Goal: Transaction & Acquisition: Subscribe to service/newsletter

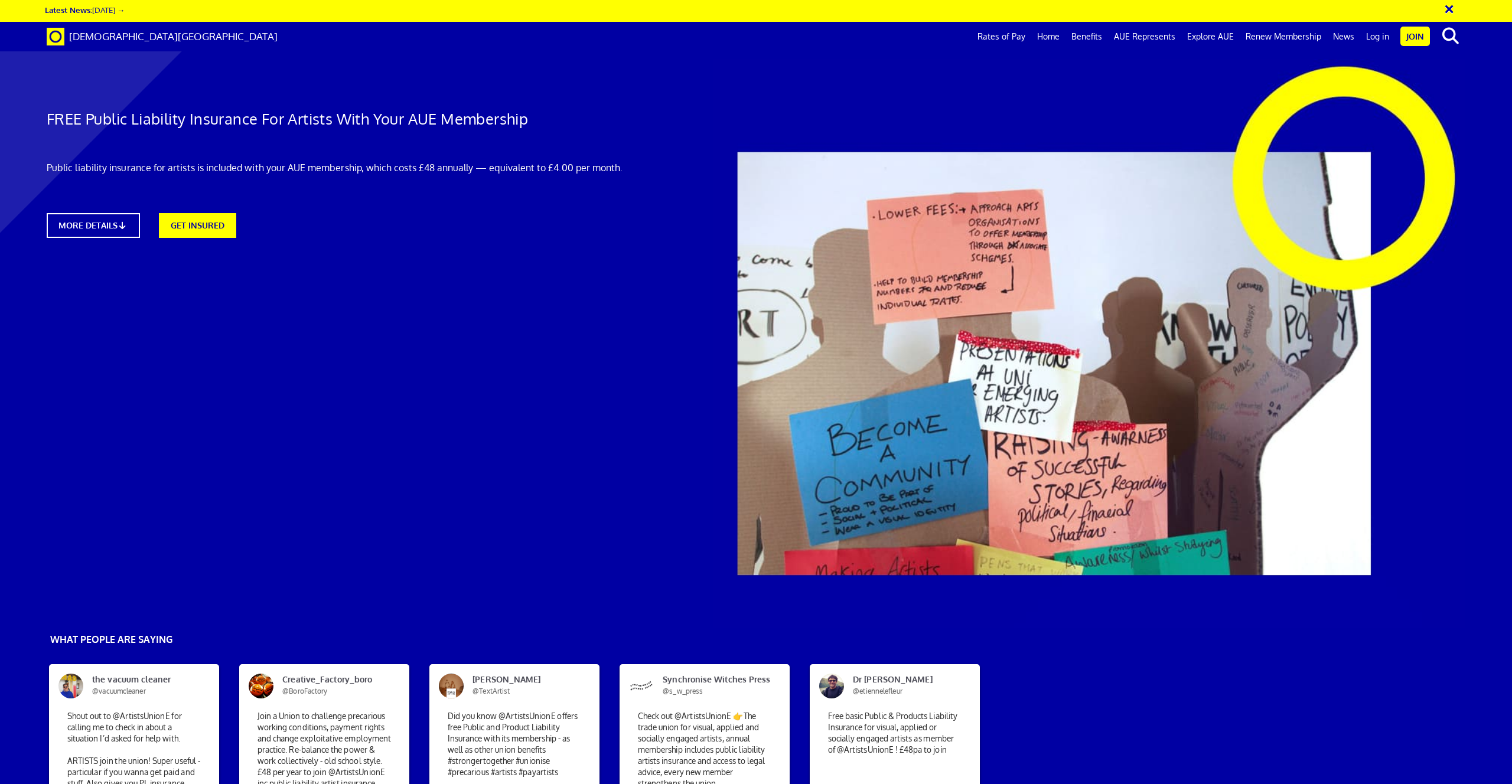
scroll to position [0, 34]
click at [88, 223] on link "MORE DETAILS" at bounding box center [93, 226] width 102 height 27
drag, startPoint x: 797, startPoint y: 238, endPoint x: 989, endPoint y: 242, distance: 192.0
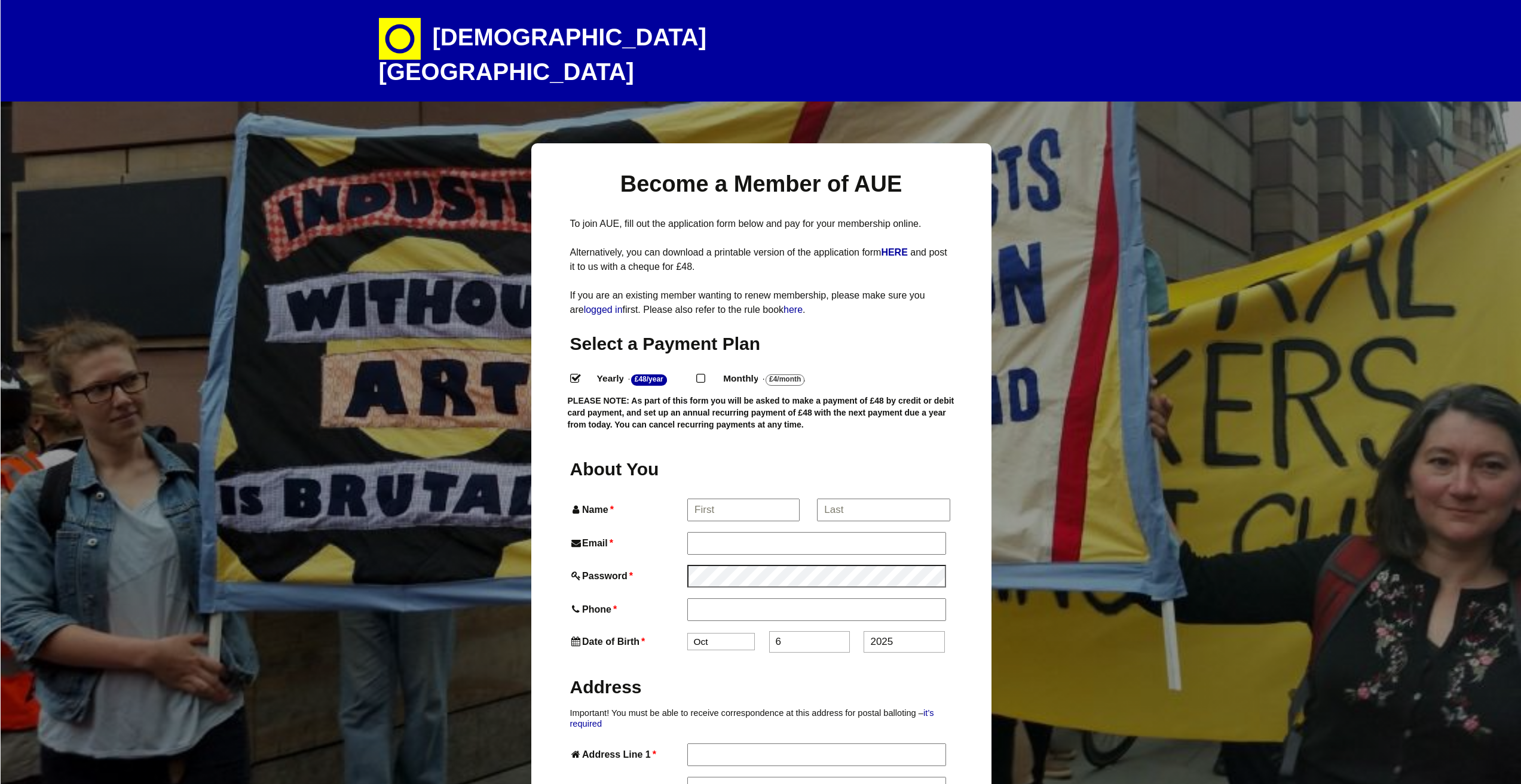
select select
